Goal: Navigation & Orientation: Find specific page/section

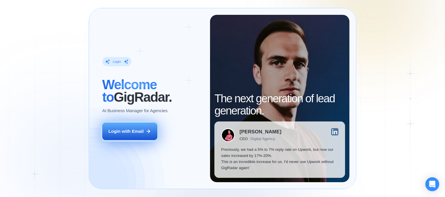
click at [140, 128] on div "Login with Email" at bounding box center [125, 131] width 35 height 6
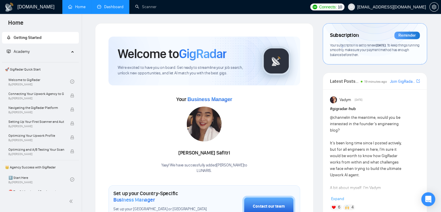
click at [112, 7] on link "Dashboard" at bounding box center [110, 6] width 26 height 5
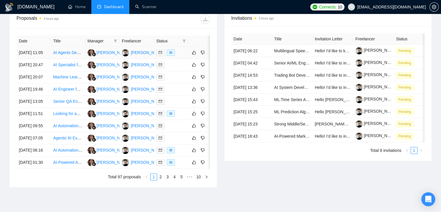
click at [180, 53] on div at bounding box center [171, 52] width 30 height 7
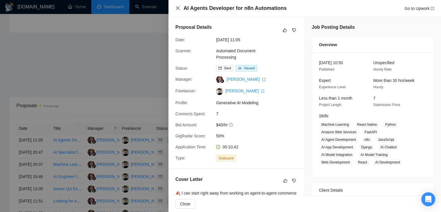
click at [177, 8] on icon "close" at bounding box center [177, 8] width 5 height 5
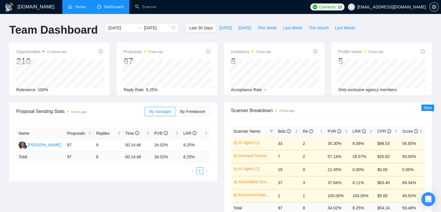
click at [81, 9] on link "Home" at bounding box center [76, 6] width 17 height 5
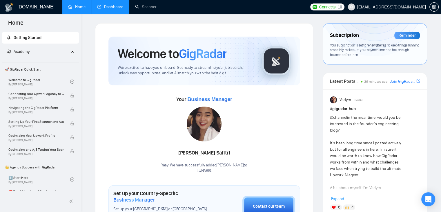
click at [109, 5] on link "Dashboard" at bounding box center [110, 6] width 26 height 5
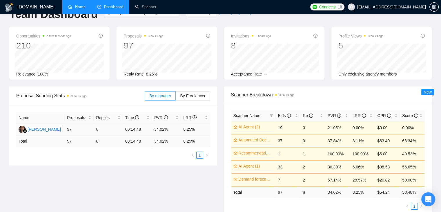
scroll to position [8, 0]
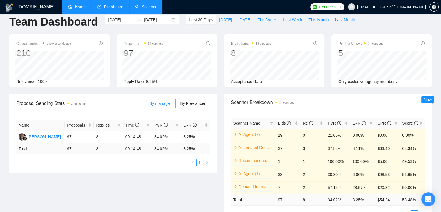
click at [147, 5] on link "Scanner" at bounding box center [145, 6] width 21 height 5
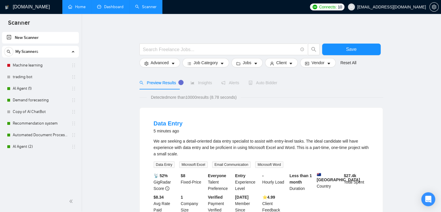
click at [115, 9] on link "Dashboard" at bounding box center [110, 6] width 26 height 5
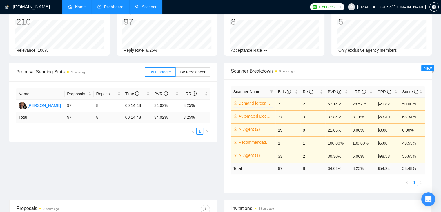
scroll to position [15, 0]
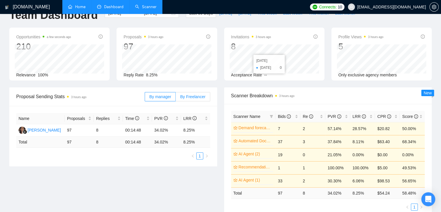
click at [200, 96] on span "By Freelancer" at bounding box center [192, 96] width 25 height 5
click at [176, 98] on input "By Freelancer" at bounding box center [176, 98] width 0 height 0
click at [160, 97] on span "By manager" at bounding box center [160, 96] width 22 height 5
click at [145, 98] on input "By manager" at bounding box center [145, 98] width 0 height 0
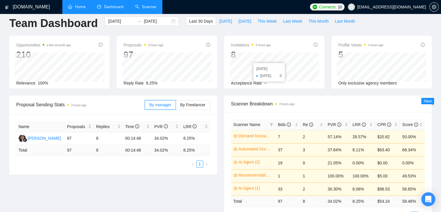
scroll to position [0, 0]
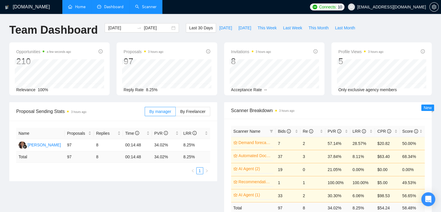
click at [80, 6] on link "Home" at bounding box center [76, 6] width 17 height 5
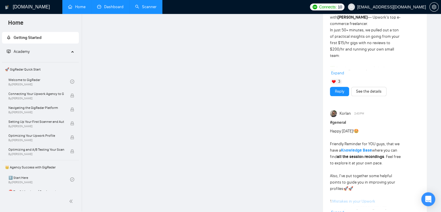
click at [108, 7] on link "Dashboard" at bounding box center [110, 6] width 26 height 5
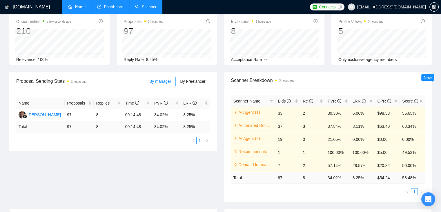
scroll to position [31, 0]
click at [427, 196] on icon "Open Intercom Messenger" at bounding box center [428, 199] width 7 height 8
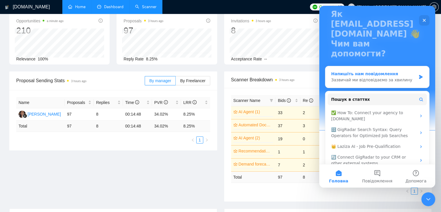
scroll to position [38, 0]
click at [192, 167] on div "Proposal Sending Stats 3 hours ago By manager By Freelancer Name Proposals Repl…" at bounding box center [220, 139] width 429 height 137
click at [425, 17] on div "Закрити" at bounding box center [424, 20] width 10 height 10
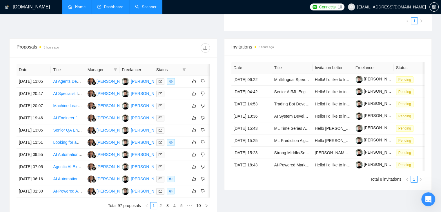
scroll to position [201, 0]
